Goal: Check status

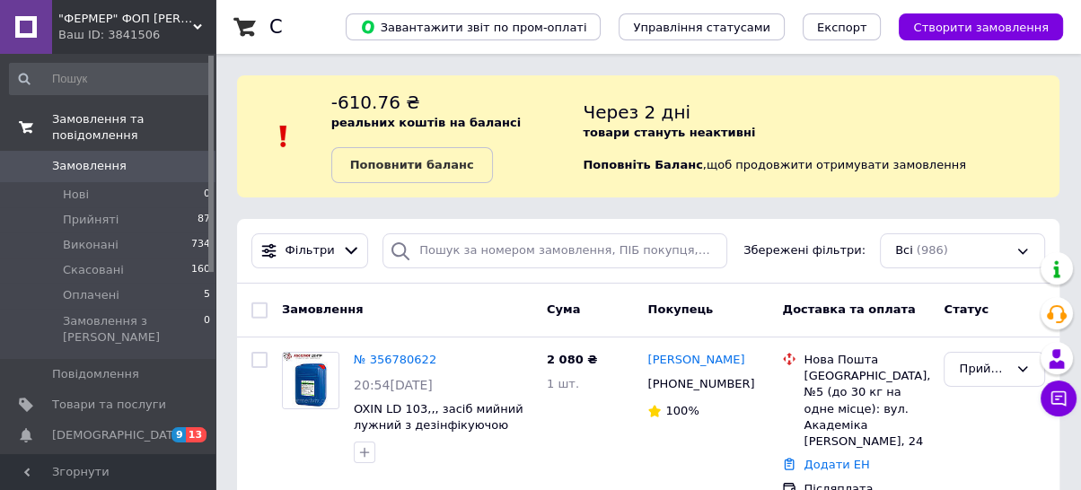
click at [145, 119] on span "Замовлення та повідомлення" at bounding box center [133, 127] width 163 height 32
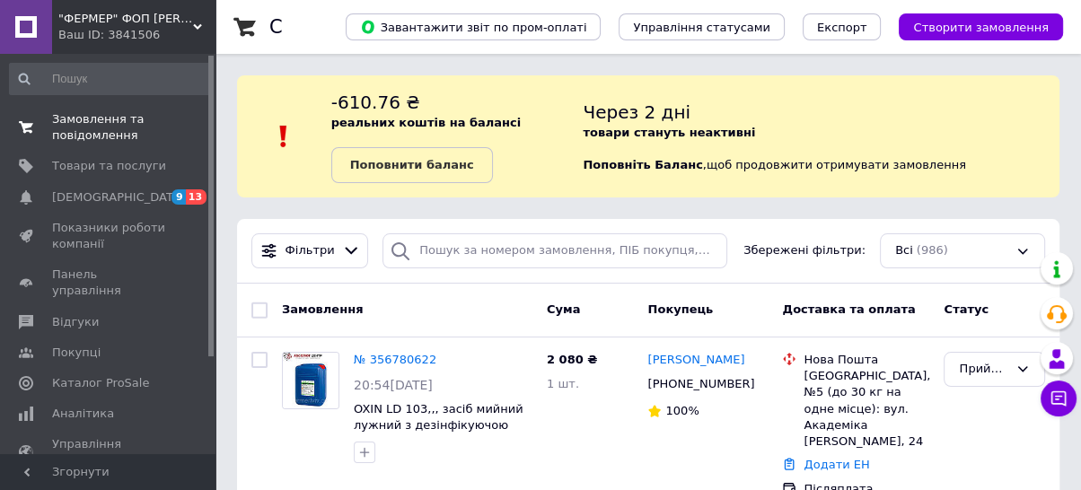
click at [145, 119] on span "Замовлення та повідомлення" at bounding box center [109, 127] width 114 height 32
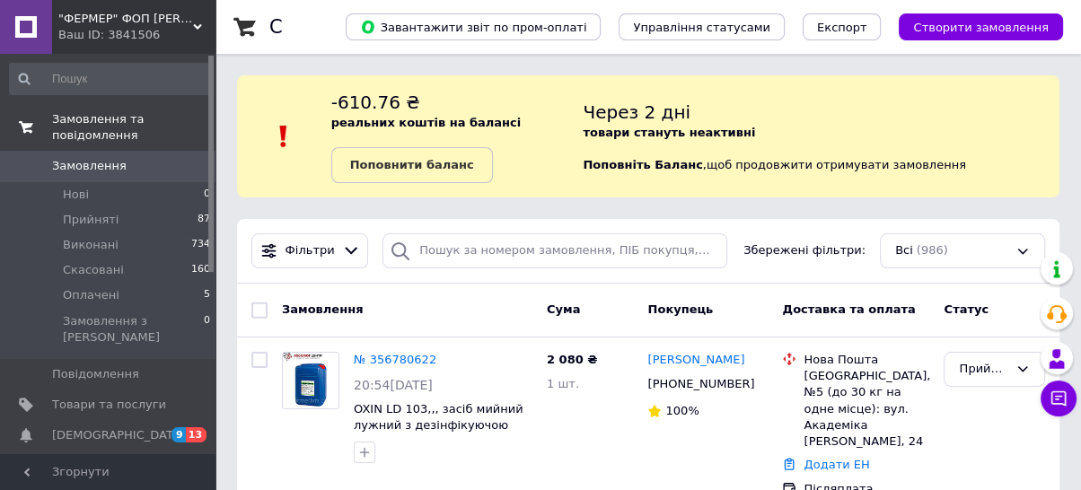
click at [145, 119] on span "Замовлення та повідомлення" at bounding box center [133, 127] width 163 height 32
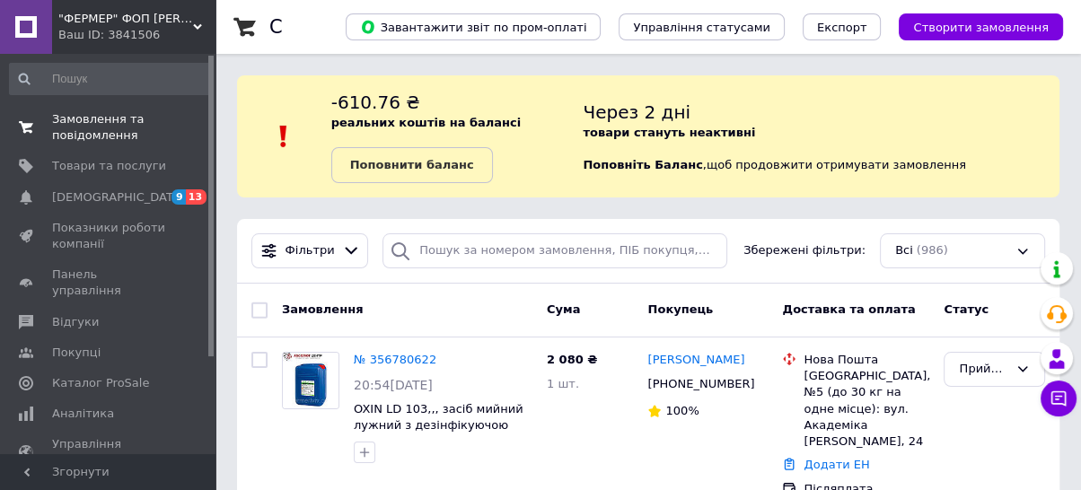
click at [92, 120] on span "Замовлення та повідомлення" at bounding box center [109, 127] width 114 height 32
click at [111, 119] on span "Замовлення та повідомлення" at bounding box center [109, 127] width 114 height 32
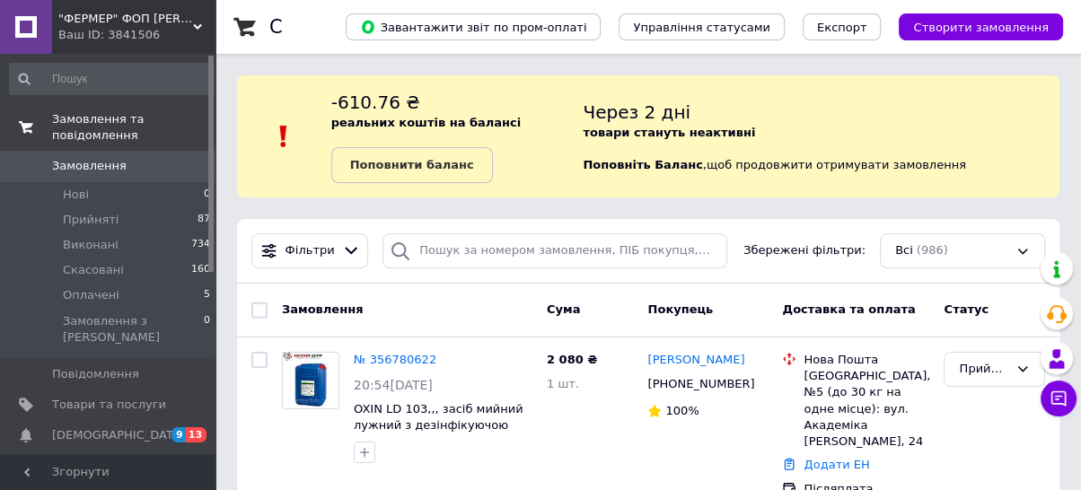
click at [111, 119] on span "Замовлення та повідомлення" at bounding box center [133, 127] width 163 height 32
